Goal: Communication & Community: Answer question/provide support

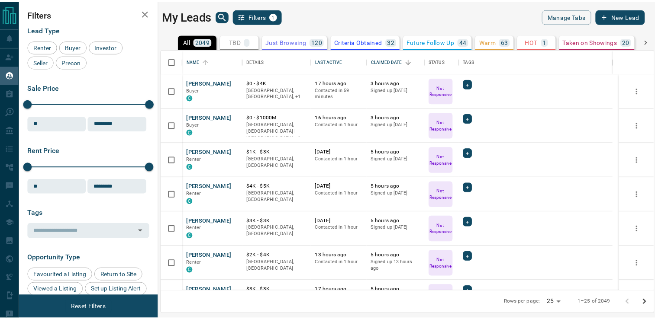
scroll to position [235, 491]
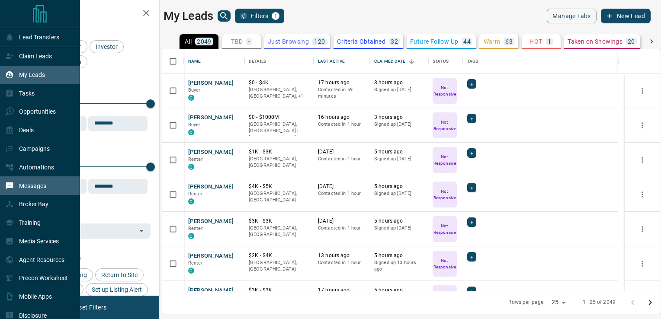
click at [29, 193] on div "Messages" at bounding box center [25, 186] width 41 height 14
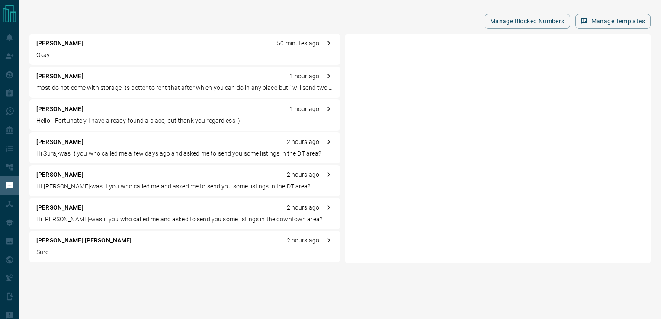
click at [55, 42] on p "[PERSON_NAME]" at bounding box center [59, 43] width 47 height 9
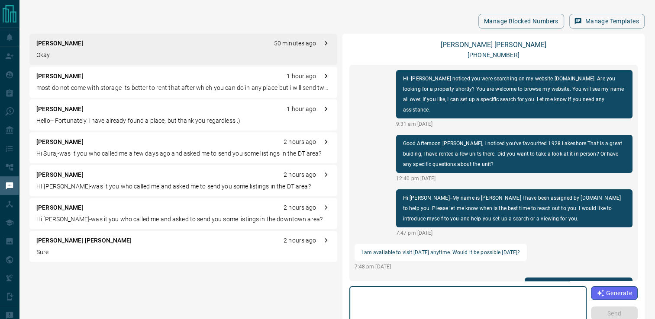
scroll to position [465, 0]
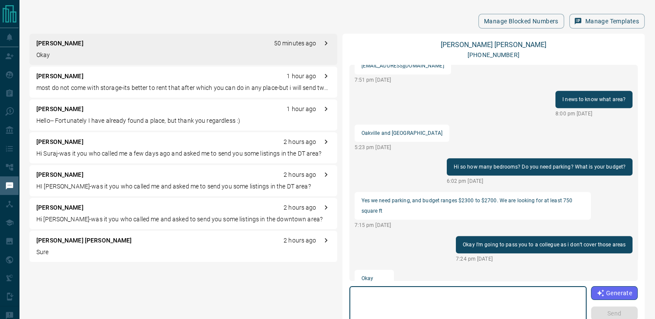
click at [83, 118] on p "Hello-- Fortunately I have already found a place, but thank you regardless :)" at bounding box center [183, 120] width 294 height 9
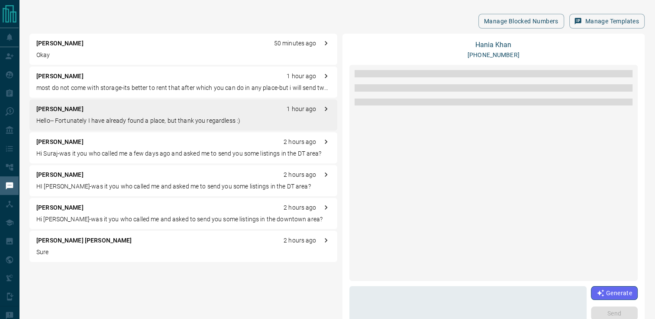
scroll to position [0, 0]
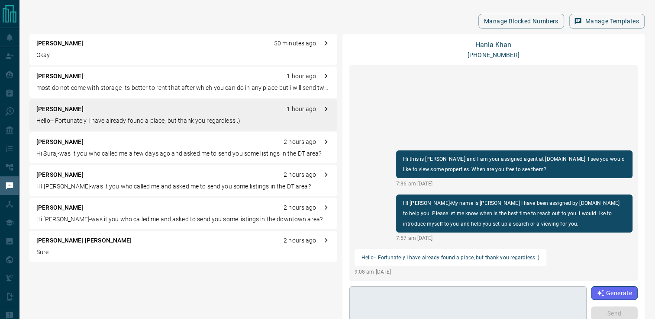
click at [412, 295] on textarea at bounding box center [467, 308] width 225 height 37
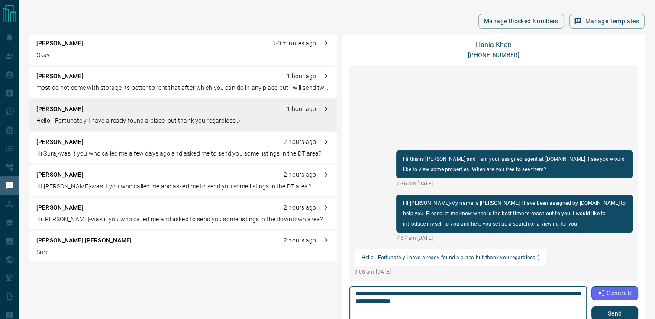
type textarea "**********"
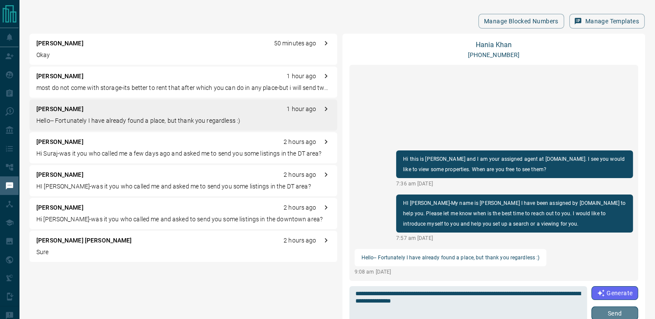
click at [604, 309] on button "Send" at bounding box center [614, 314] width 47 height 14
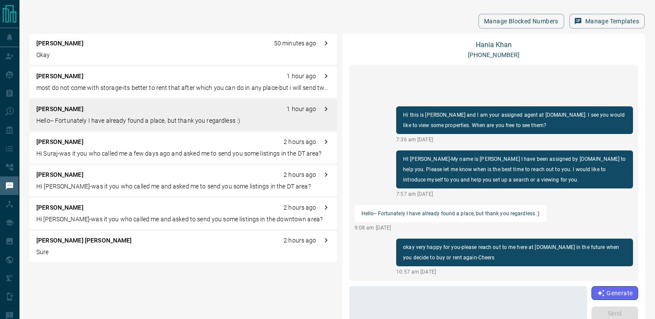
click at [360, 19] on div "Manage Blocked Numbers Manage Templates" at bounding box center [336, 21] width 615 height 15
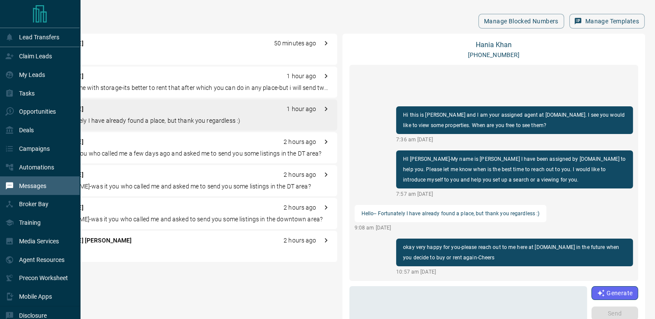
click at [26, 186] on p "Messages" at bounding box center [32, 186] width 27 height 7
